Goal: Transaction & Acquisition: Purchase product/service

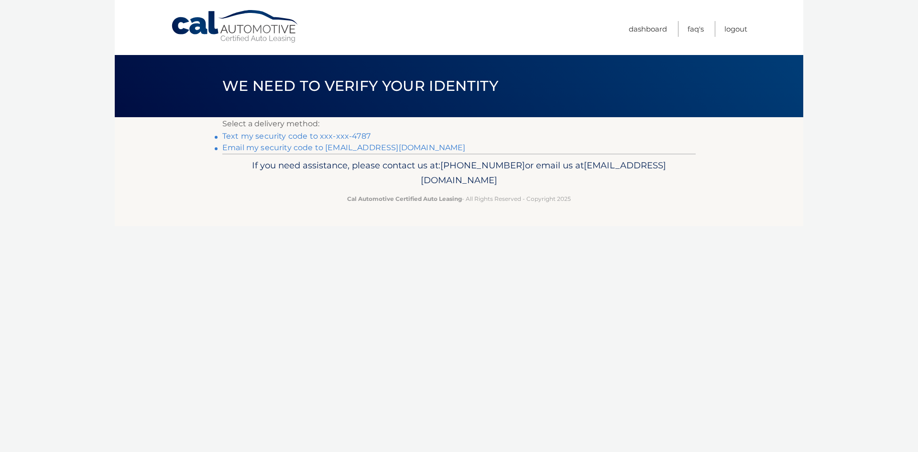
click at [247, 133] on link "Text my security code to xxx-xxx-4787" at bounding box center [296, 135] width 148 height 9
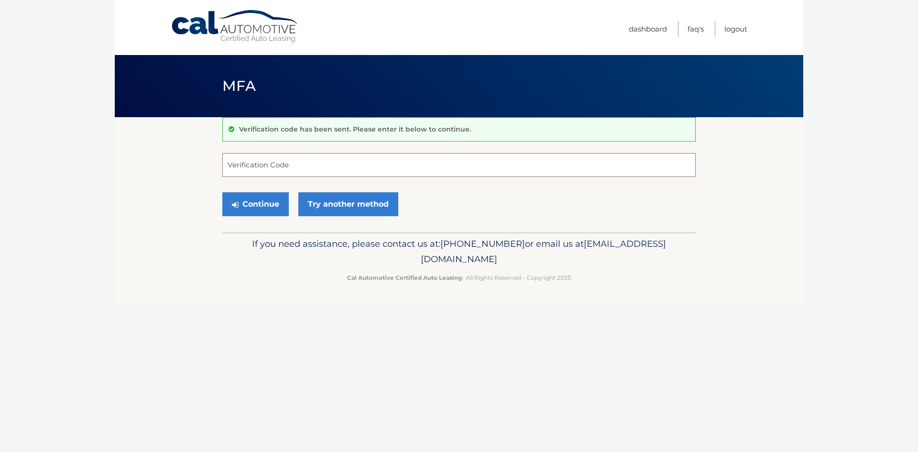
click at [272, 164] on input "Verification Code" at bounding box center [458, 165] width 473 height 24
type input "864952"
click at [252, 204] on button "Continue" at bounding box center [255, 204] width 66 height 24
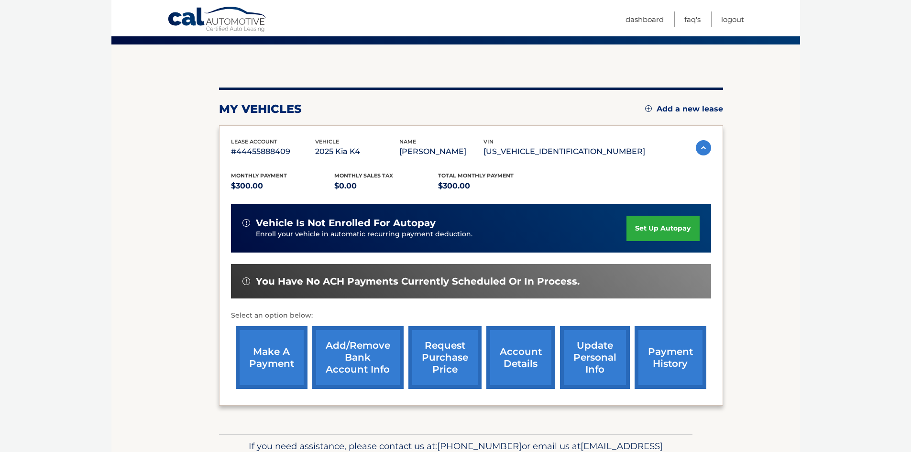
scroll to position [96, 0]
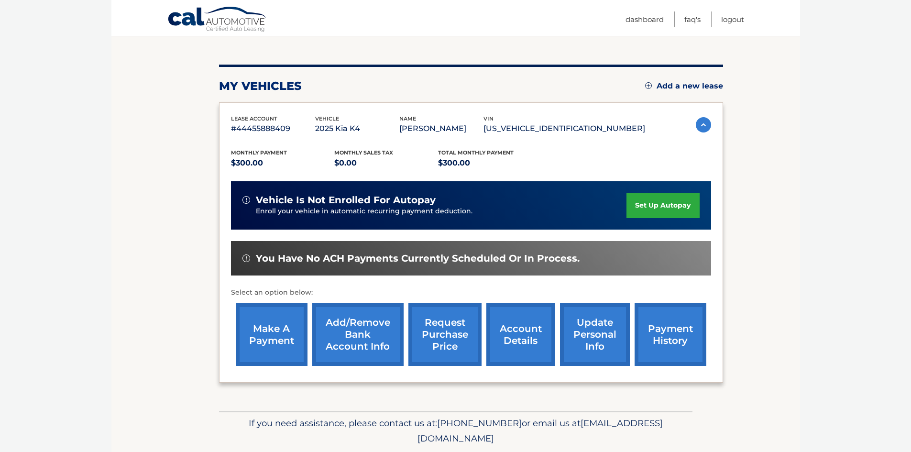
click at [263, 327] on link "make a payment" at bounding box center [272, 334] width 72 height 63
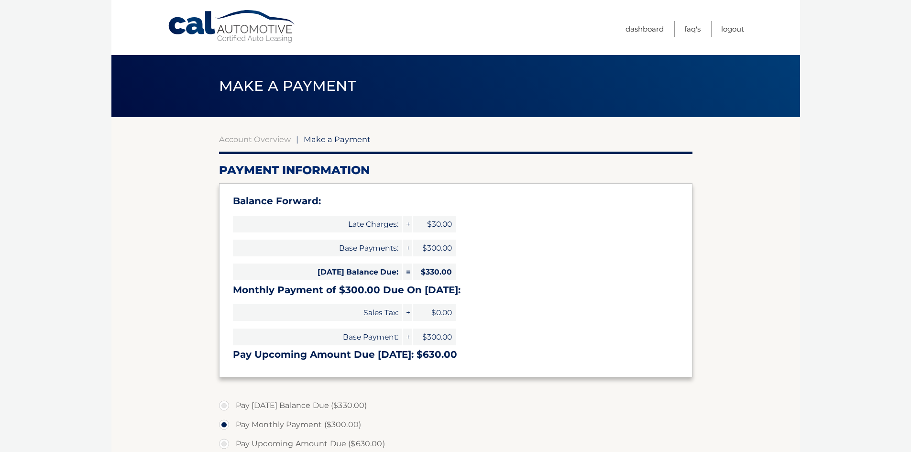
select select "ODA4OTg3MmMtZDk2Ni00ZGU3LTlhYWYtMDY1Yzg0ZmJjOGVi"
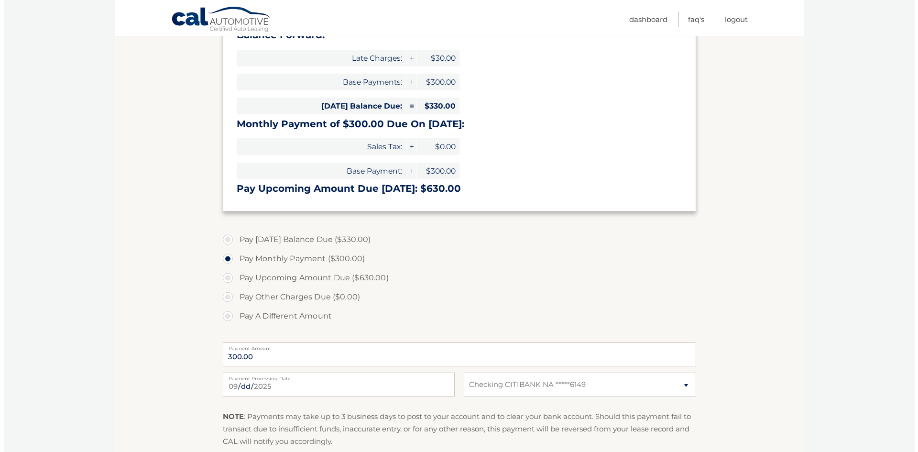
scroll to position [239, 0]
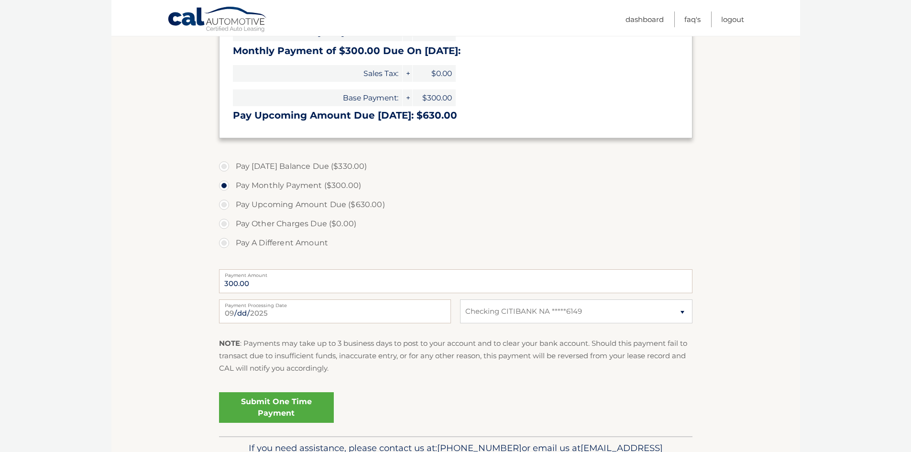
click at [304, 404] on link "Submit One Time Payment" at bounding box center [276, 407] width 115 height 31
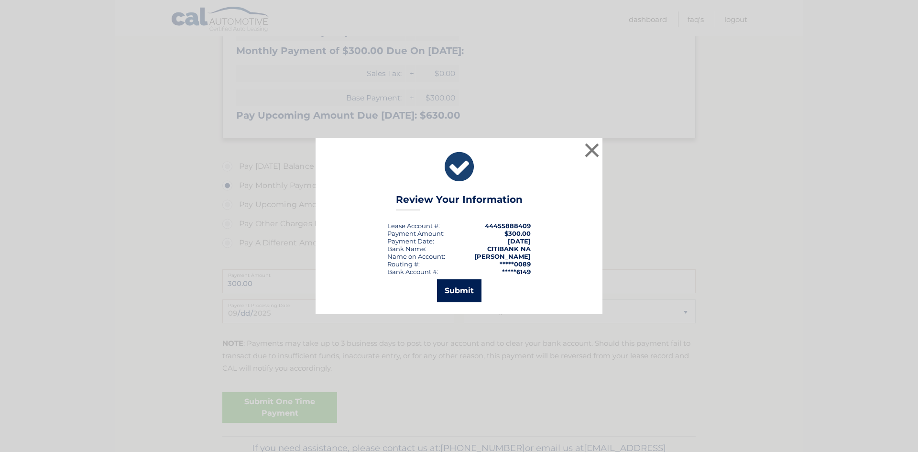
click at [462, 289] on button "Submit" at bounding box center [459, 290] width 44 height 23
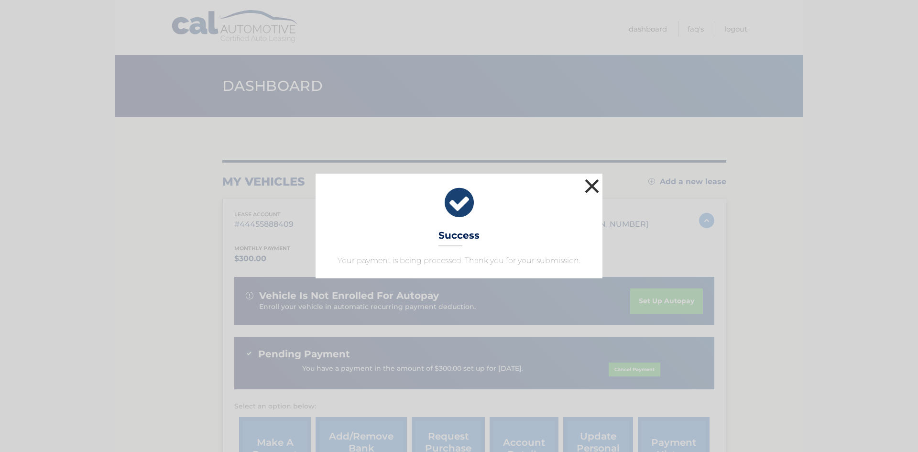
click at [592, 188] on button "×" at bounding box center [591, 185] width 19 height 19
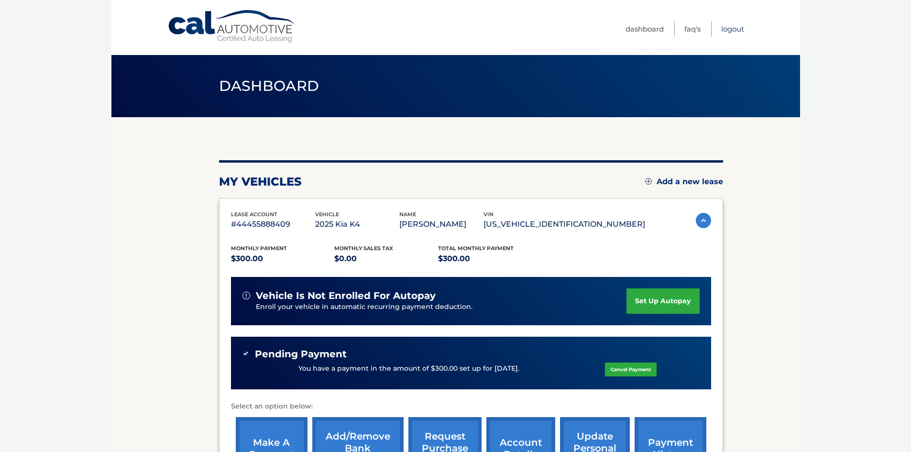
click at [732, 25] on link "Logout" at bounding box center [732, 29] width 23 height 16
